Goal: Navigation & Orientation: Find specific page/section

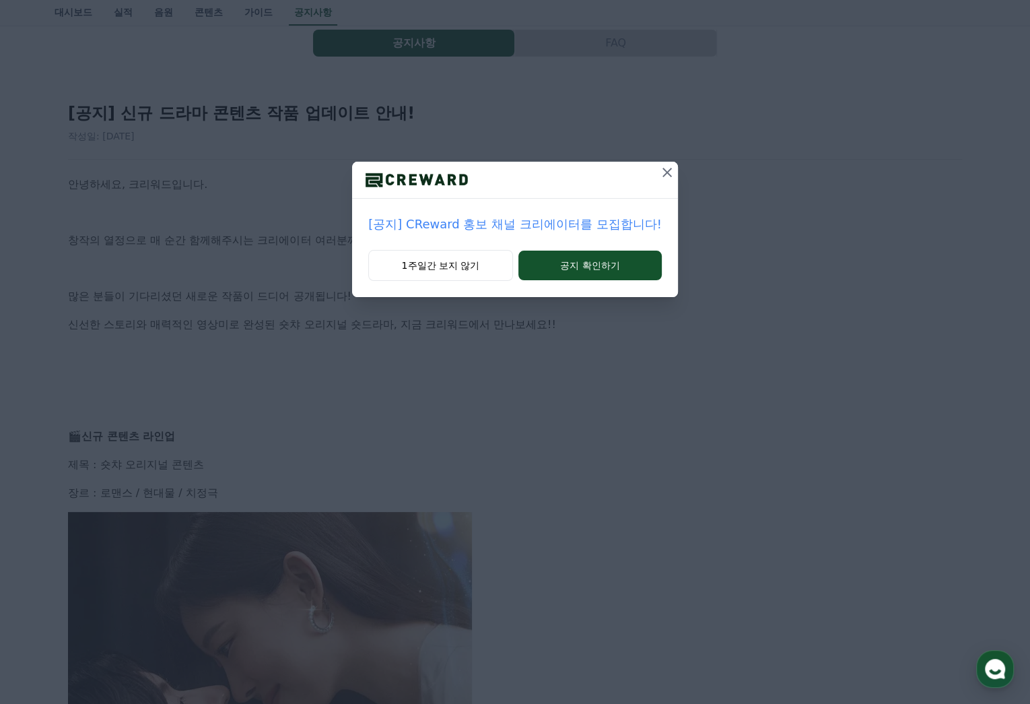
scroll to position [61, 0]
click at [659, 169] on icon at bounding box center [667, 172] width 16 height 16
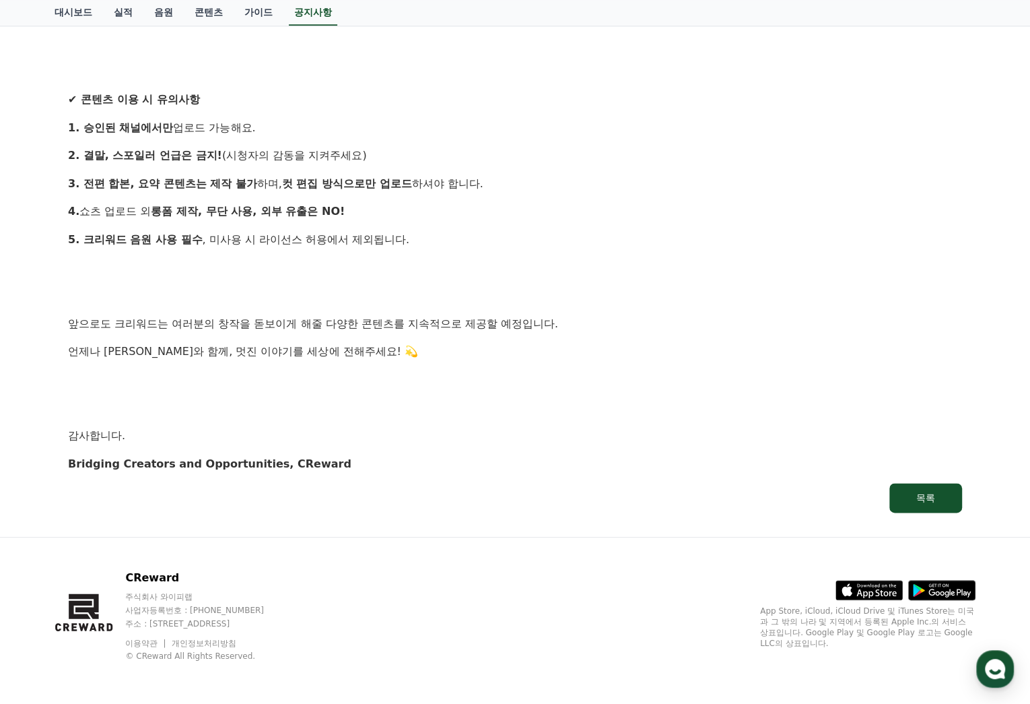
scroll to position [0, 0]
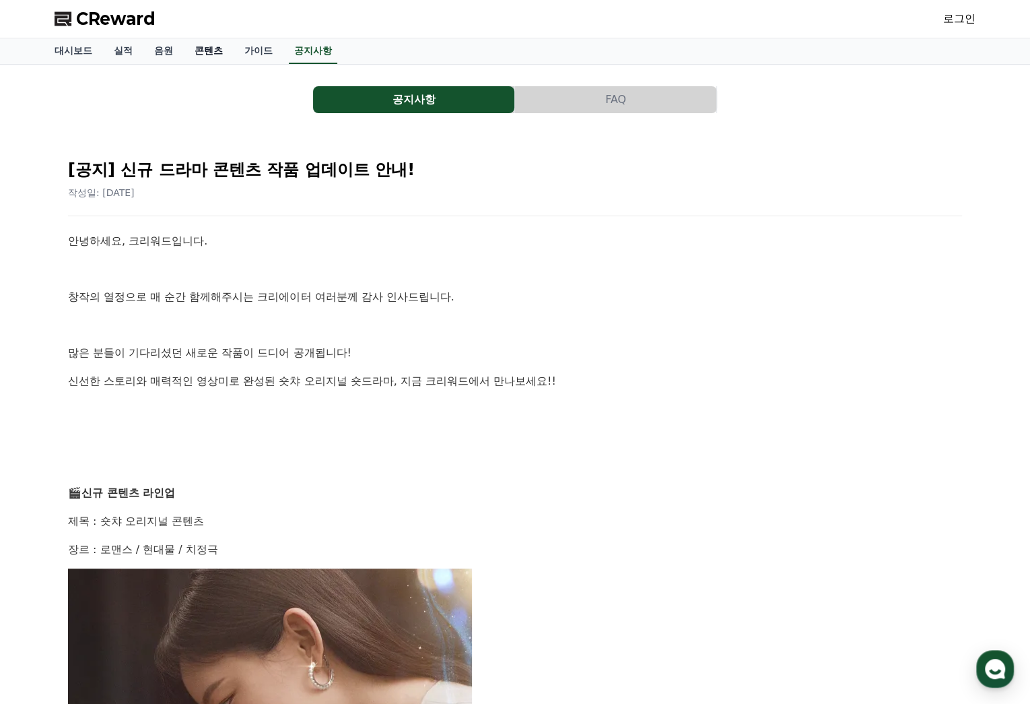
click at [198, 55] on link "콘텐츠" at bounding box center [209, 51] width 50 height 26
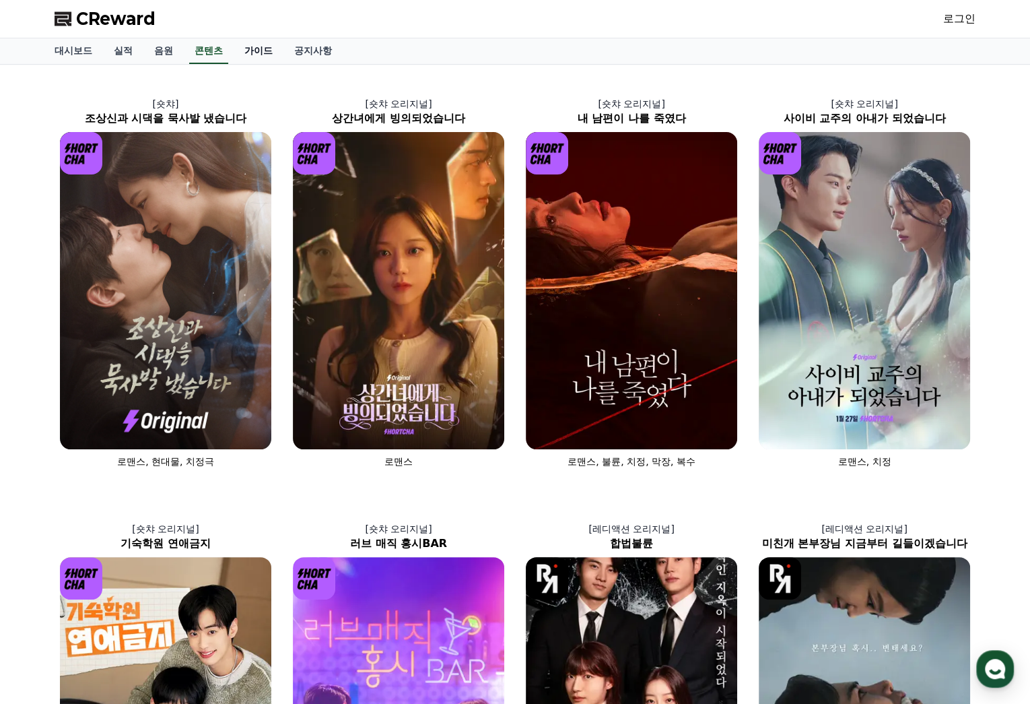
click at [257, 48] on link "가이드" at bounding box center [259, 51] width 50 height 26
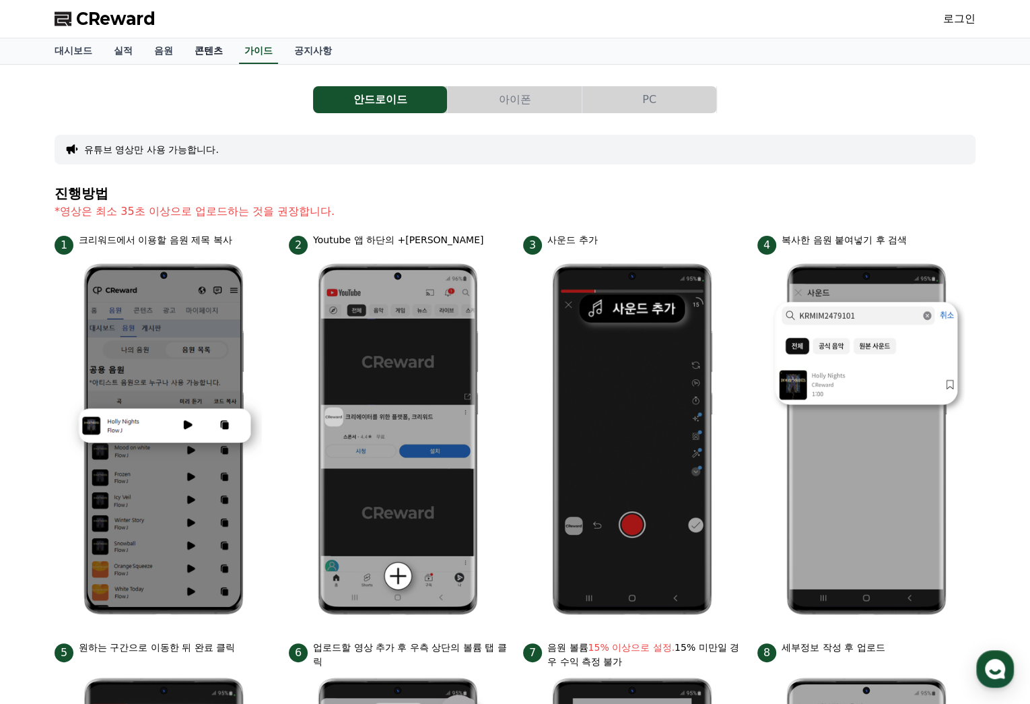
click at [217, 58] on link "콘텐츠" at bounding box center [209, 51] width 50 height 26
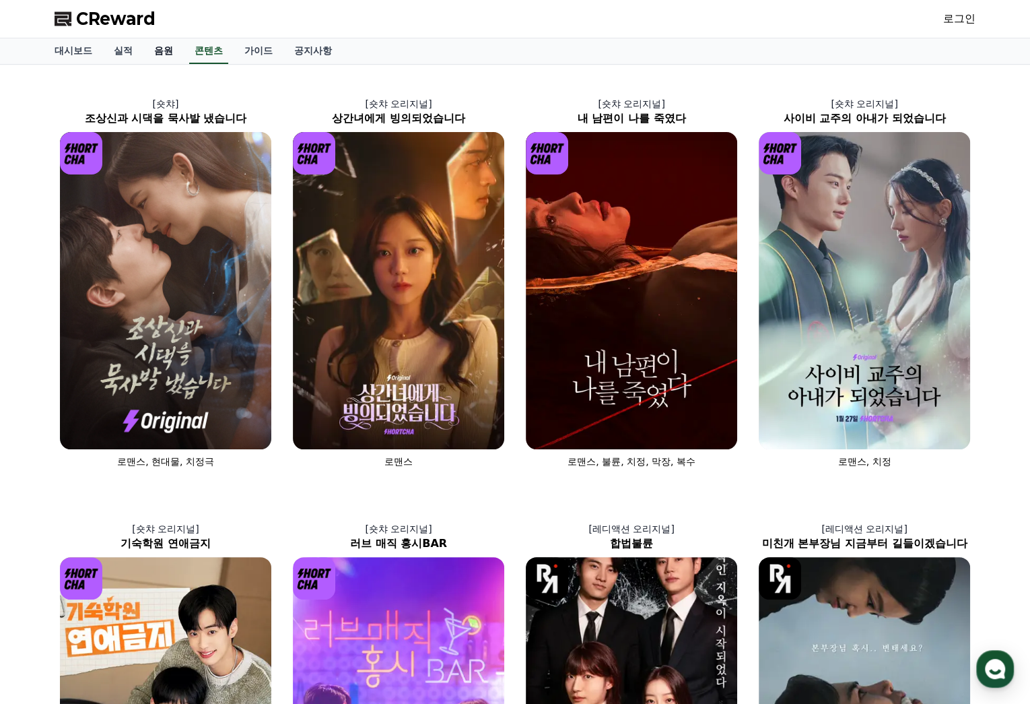
click at [159, 57] on link "음원" at bounding box center [163, 51] width 40 height 26
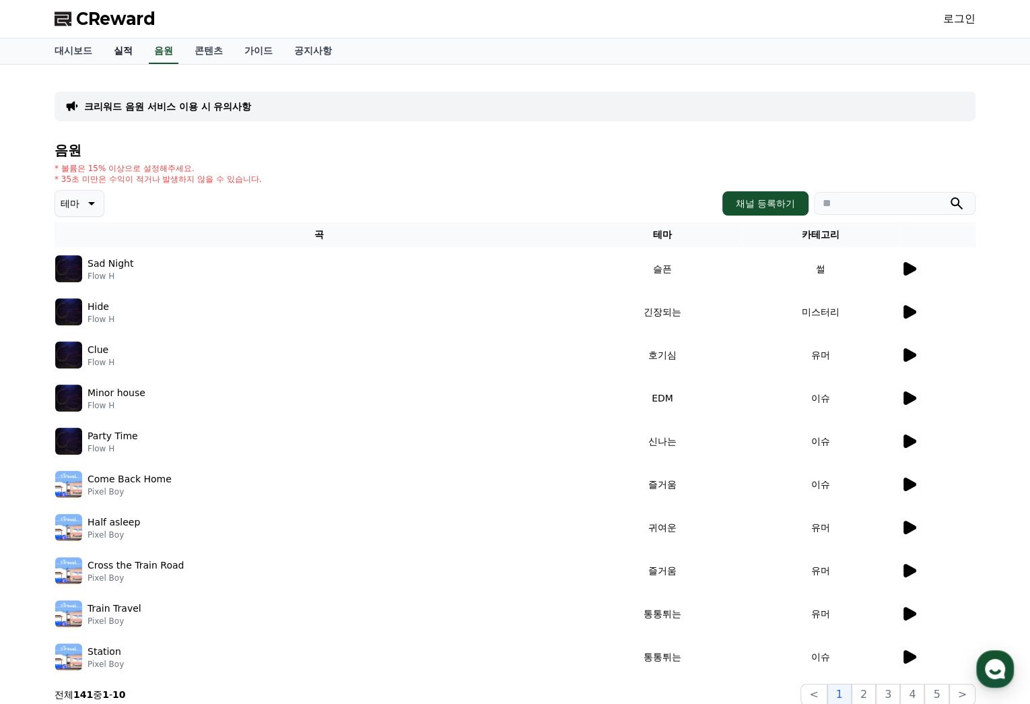
click at [120, 52] on link "실적" at bounding box center [123, 51] width 40 height 26
